Goal: Task Accomplishment & Management: Manage account settings

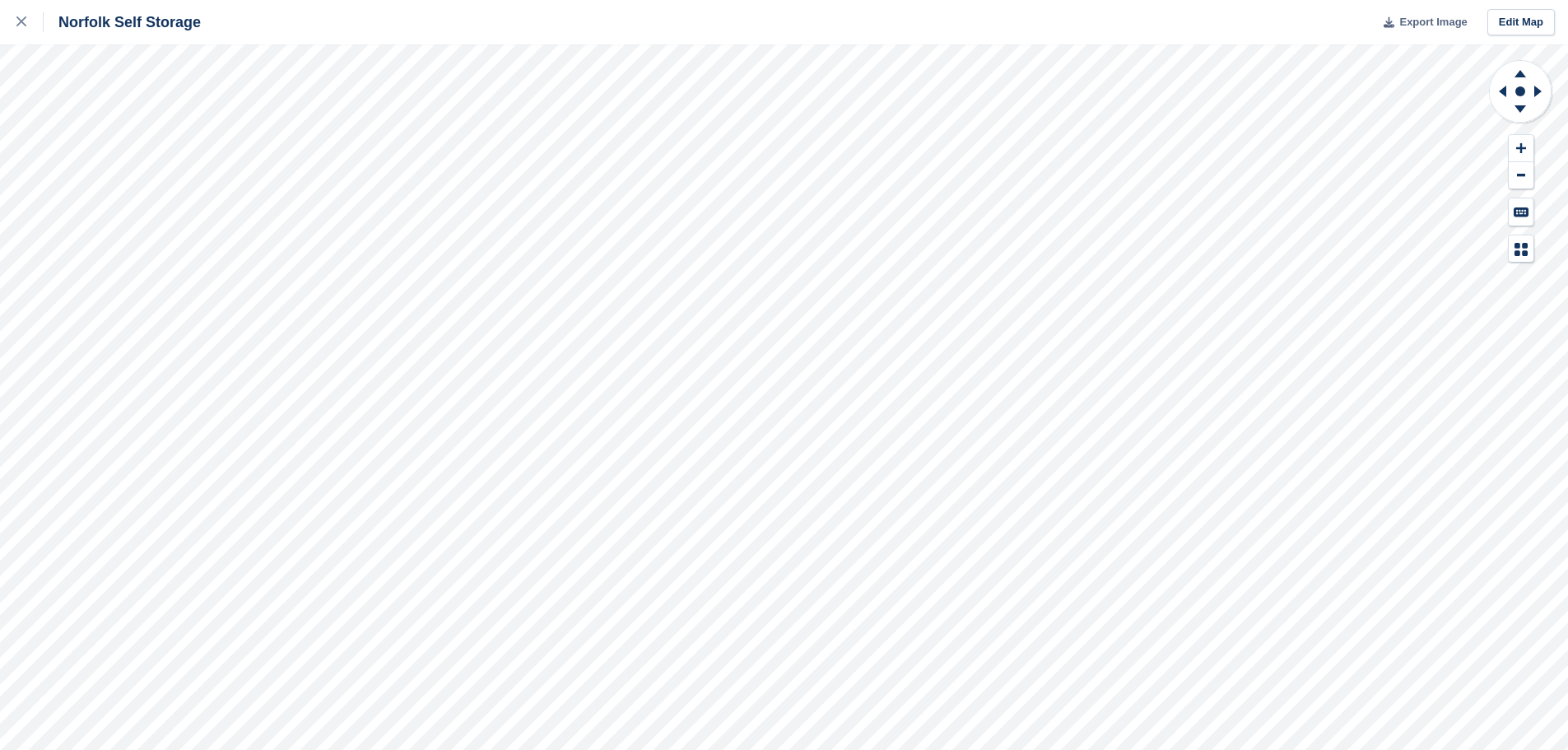
click at [1423, 30] on button "Export Image" at bounding box center [1421, 23] width 94 height 27
click at [19, 28] on div at bounding box center [30, 23] width 27 height 20
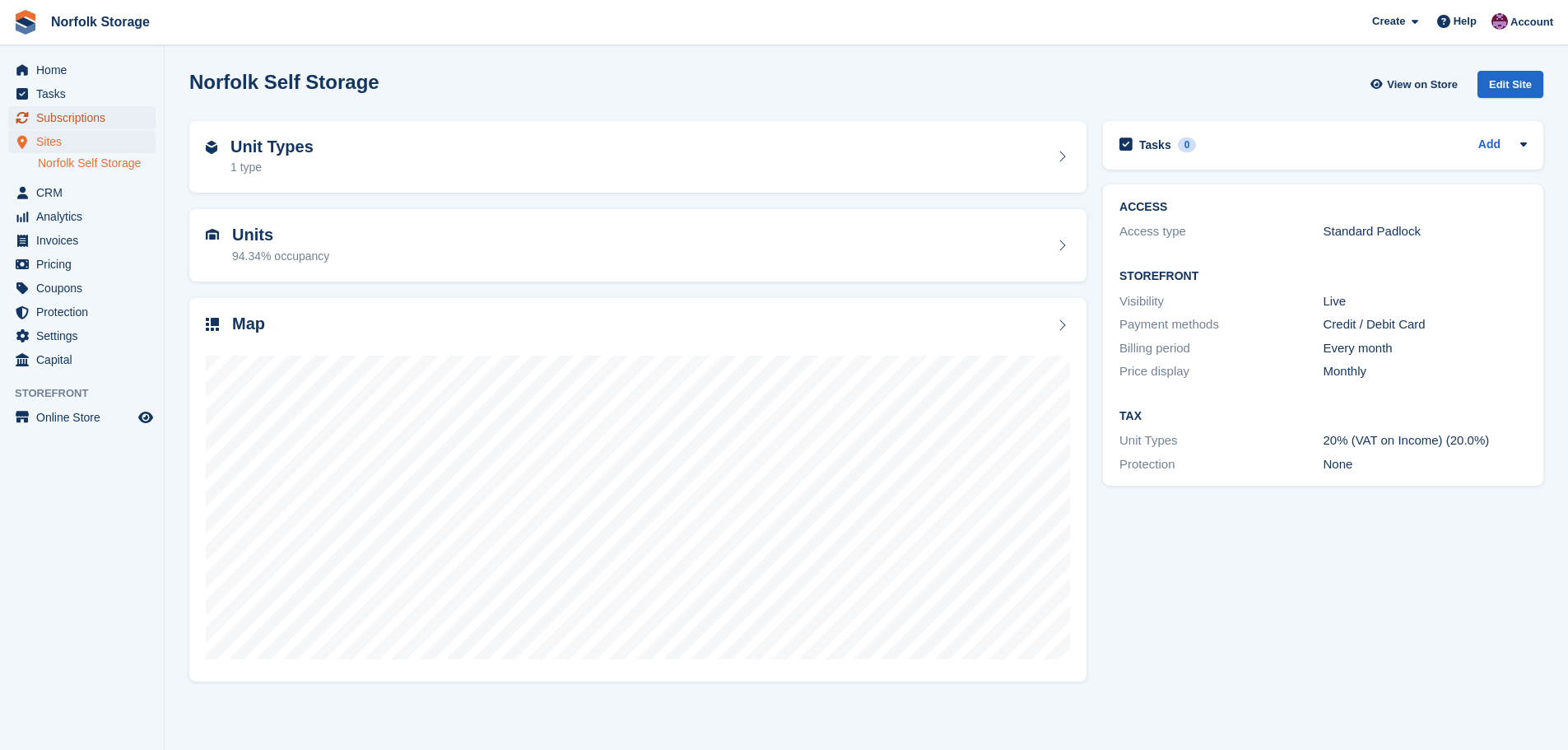
click at [83, 114] on span "Subscriptions" at bounding box center [86, 117] width 99 height 23
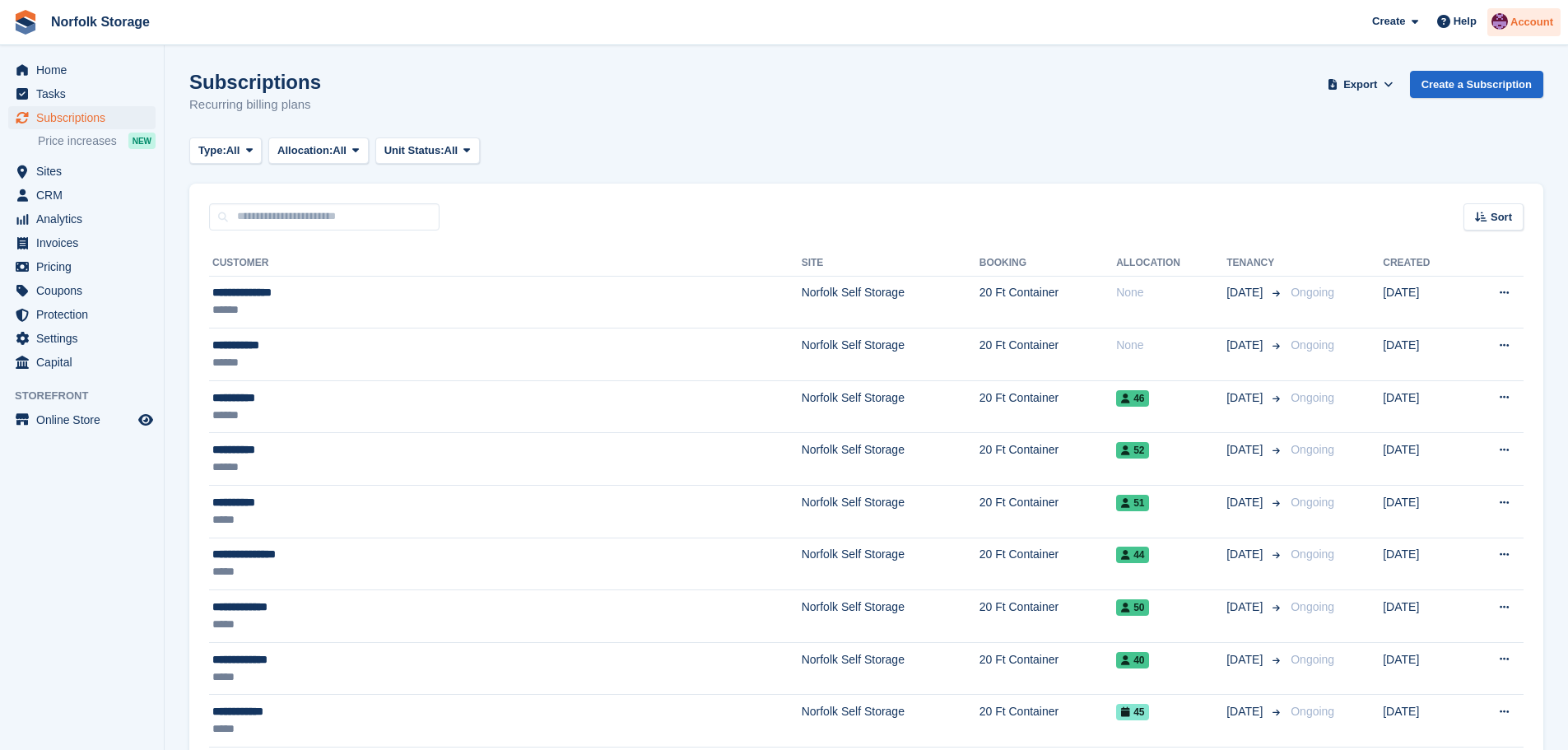
click at [1539, 21] on span "Account" at bounding box center [1532, 23] width 43 height 17
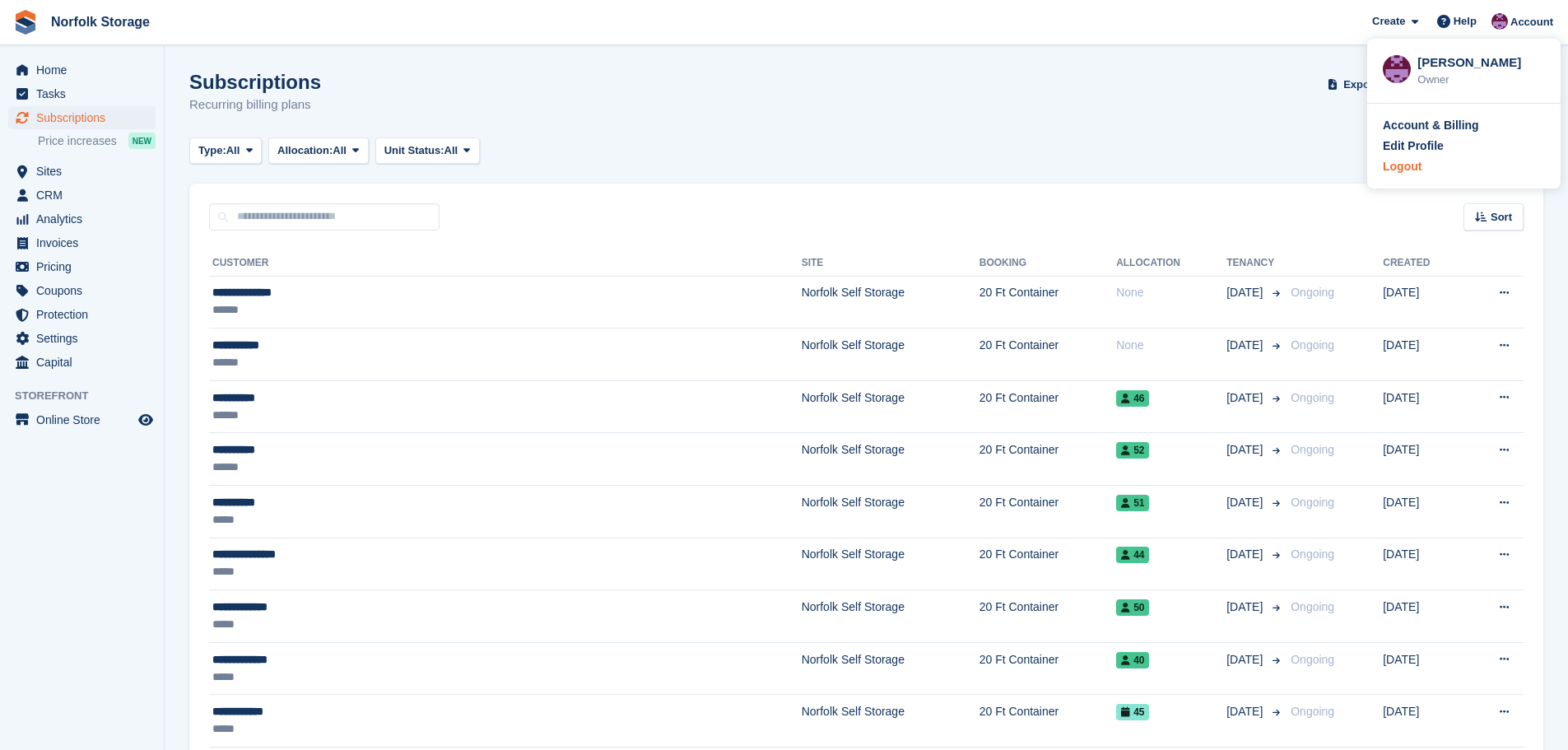
click at [1418, 174] on div "Logout" at bounding box center [1403, 166] width 39 height 18
